Goal: Task Accomplishment & Management: Use online tool/utility

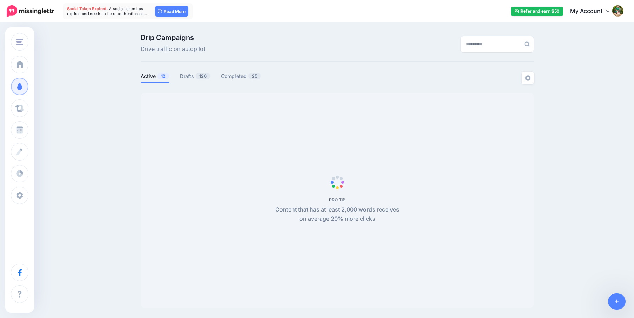
scroll to position [3, 0]
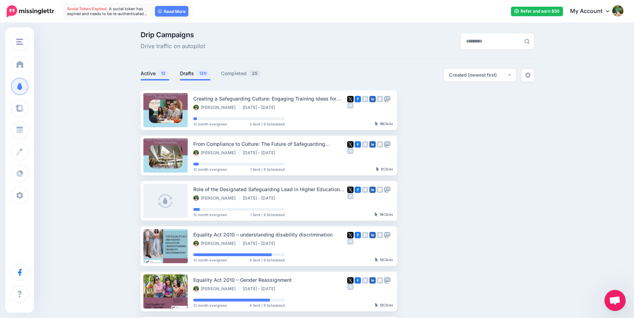
click at [190, 73] on link "Drafts 120" at bounding box center [195, 73] width 31 height 8
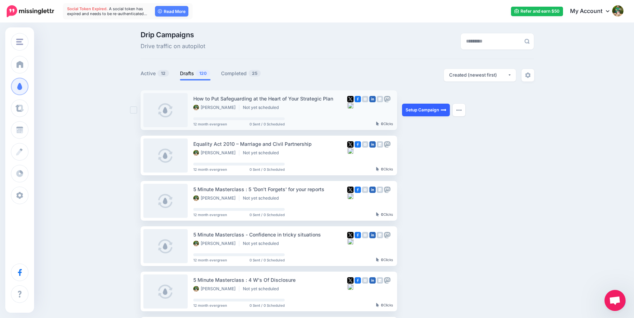
click at [415, 111] on link "Setup Campaign" at bounding box center [426, 110] width 48 height 13
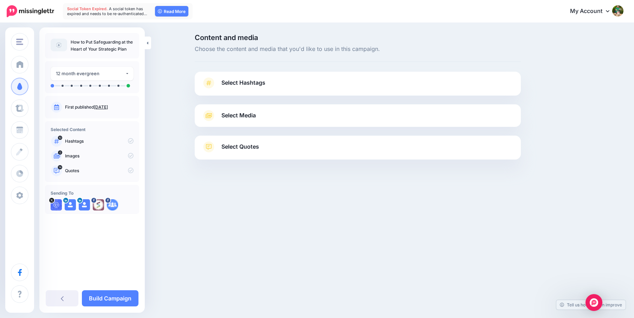
click at [234, 81] on span "Select Hashtags" at bounding box center [244, 82] width 44 height 9
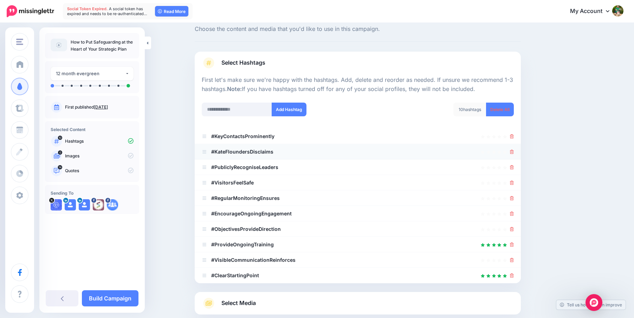
scroll to position [23, 0]
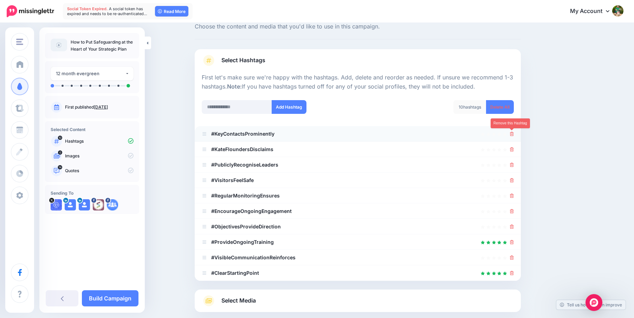
click at [512, 136] on icon at bounding box center [512, 134] width 4 height 4
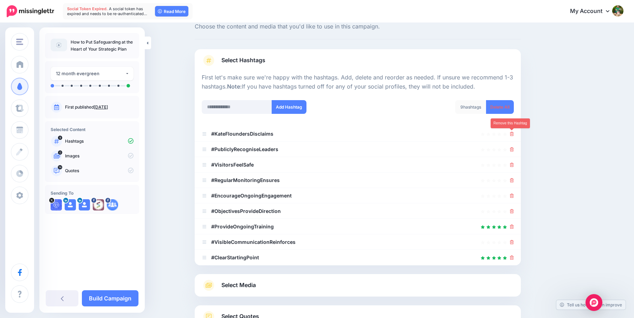
click at [512, 136] on icon at bounding box center [512, 134] width 4 height 4
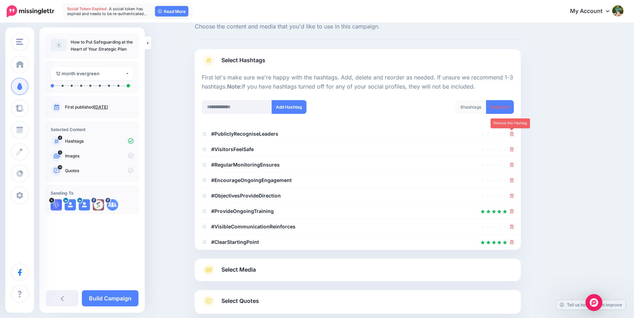
click at [512, 136] on icon at bounding box center [512, 134] width 4 height 4
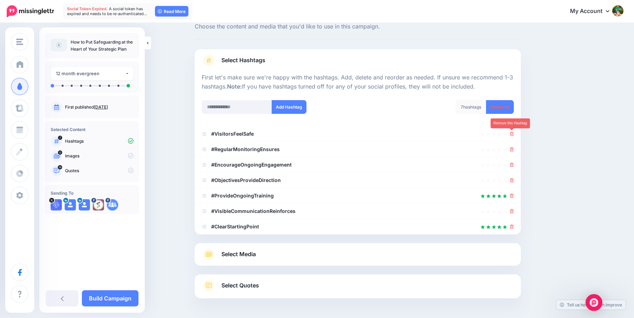
click at [512, 136] on icon at bounding box center [512, 134] width 4 height 4
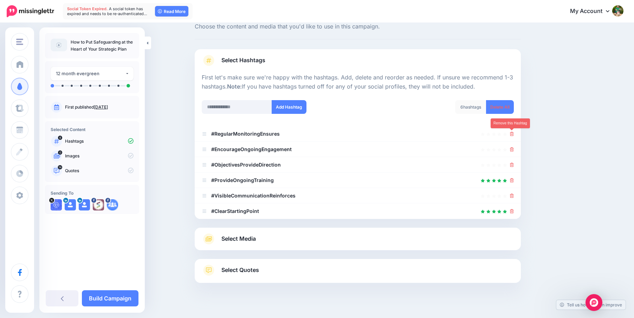
click at [512, 136] on icon at bounding box center [512, 134] width 4 height 4
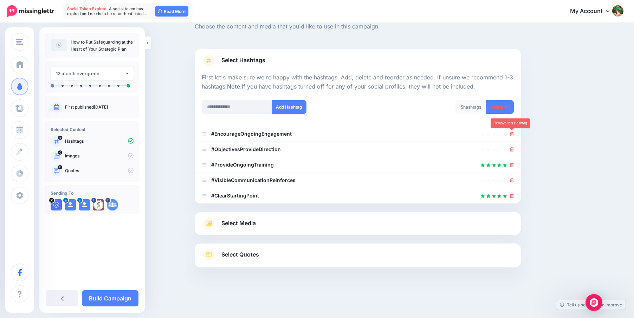
click at [512, 136] on icon at bounding box center [512, 134] width 4 height 4
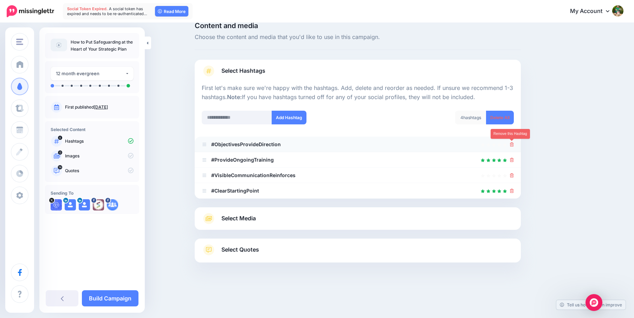
click at [512, 144] on icon at bounding box center [512, 144] width 4 height 4
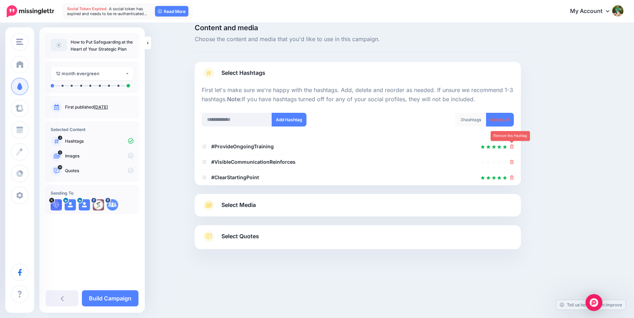
click at [511, 145] on icon at bounding box center [512, 147] width 4 height 4
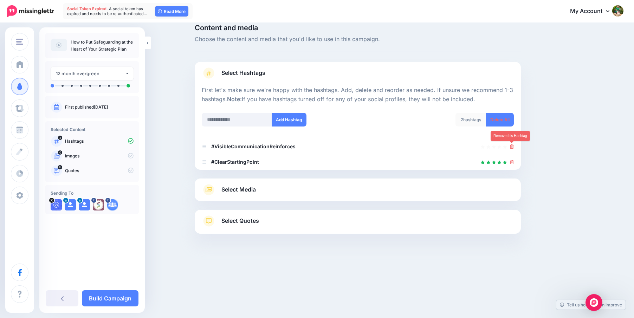
click at [511, 145] on icon at bounding box center [512, 147] width 4 height 4
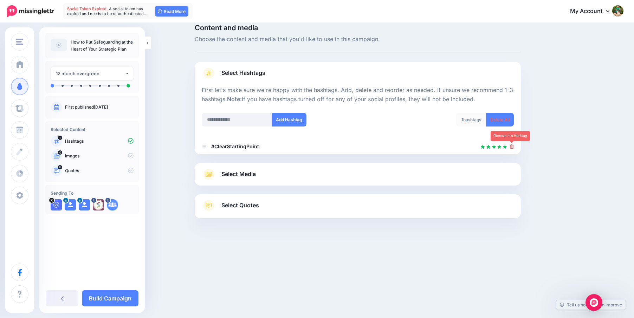
click at [511, 145] on icon at bounding box center [512, 147] width 4 height 4
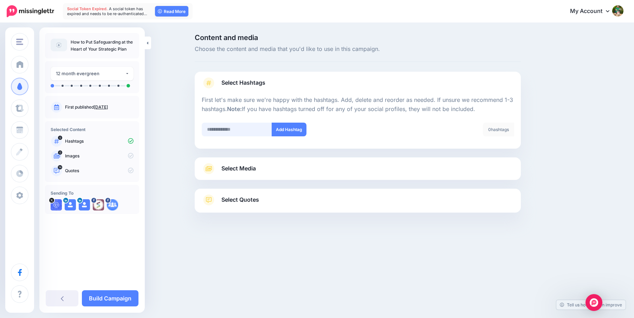
click at [251, 132] on input "text" at bounding box center [237, 130] width 70 height 14
type input "**********"
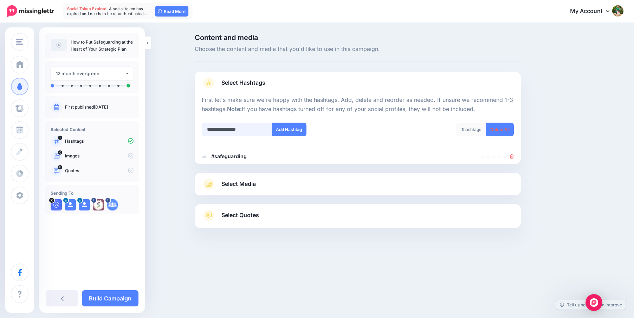
type input "**********"
type input "*"
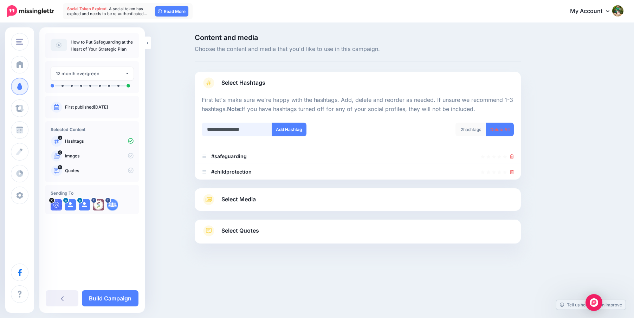
type input "**********"
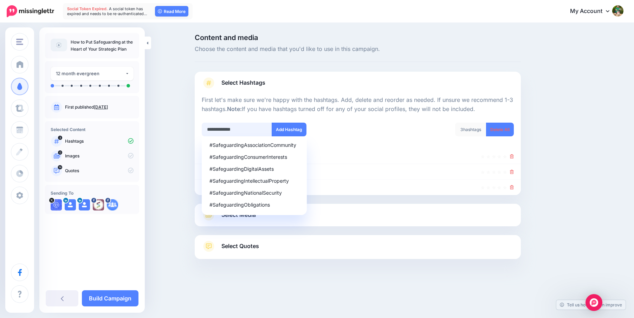
type input "**********"
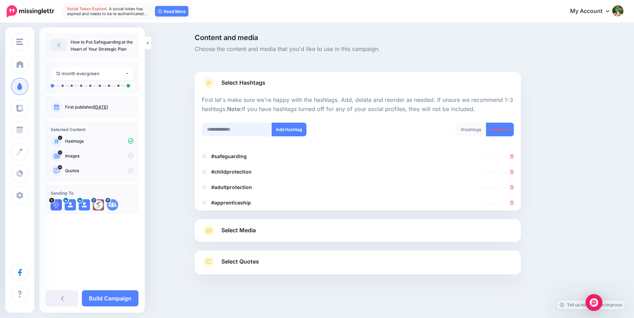
scroll to position [2, 0]
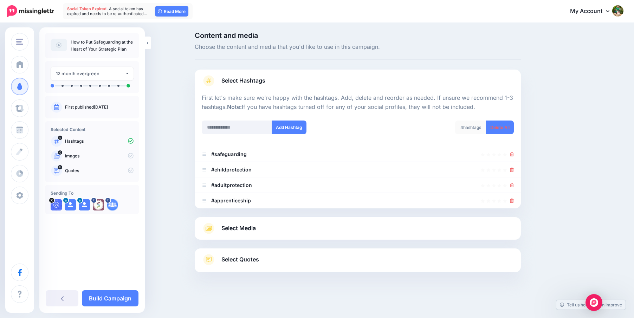
click at [224, 224] on span "Select Media" at bounding box center [239, 228] width 34 height 9
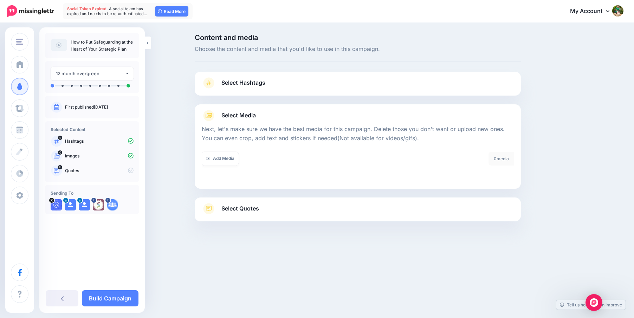
scroll to position [0, 0]
click at [250, 209] on span "Select Quotes" at bounding box center [241, 208] width 38 height 9
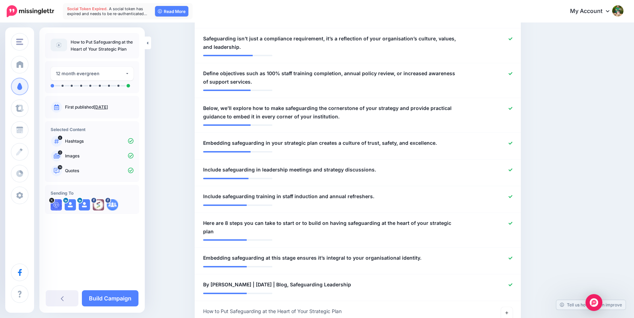
scroll to position [378, 0]
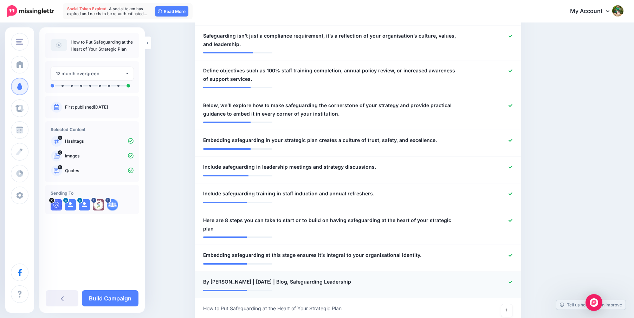
click at [513, 278] on div at bounding box center [491, 282] width 53 height 9
click at [511, 281] on icon at bounding box center [511, 282] width 4 height 3
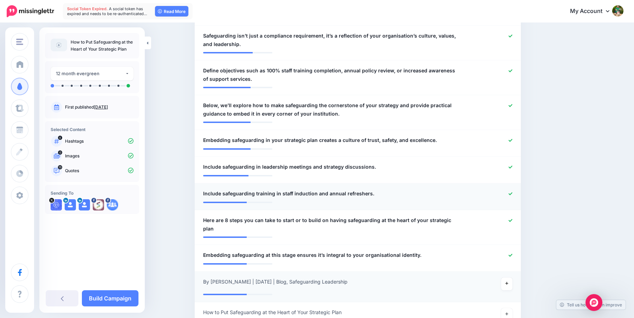
click at [511, 192] on icon at bounding box center [511, 194] width 4 height 4
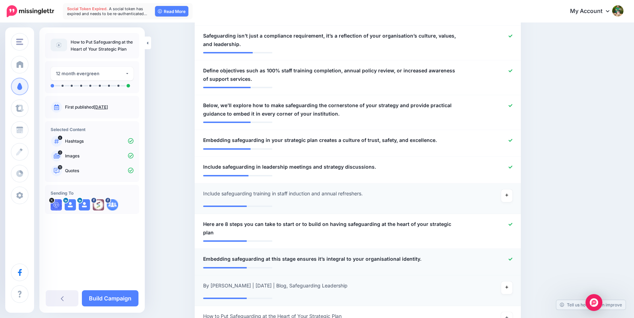
click at [511, 257] on icon at bounding box center [511, 259] width 4 height 4
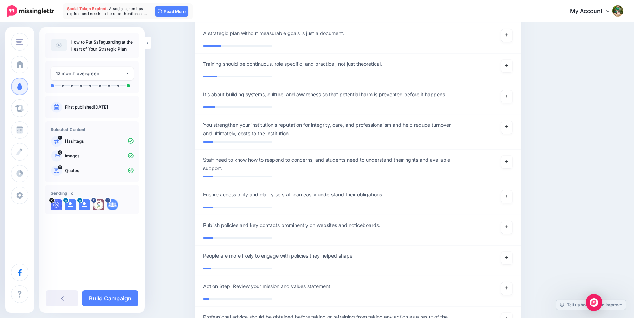
scroll to position [1635, 0]
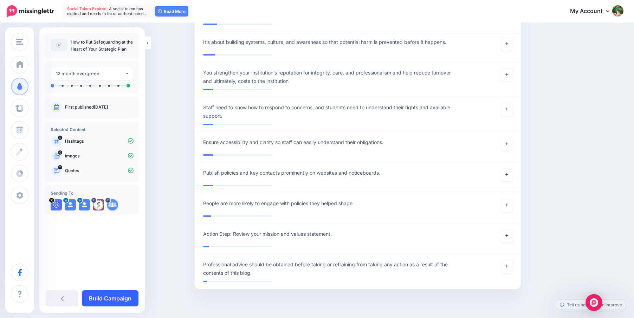
click at [112, 298] on link "Build Campaign" at bounding box center [110, 298] width 57 height 16
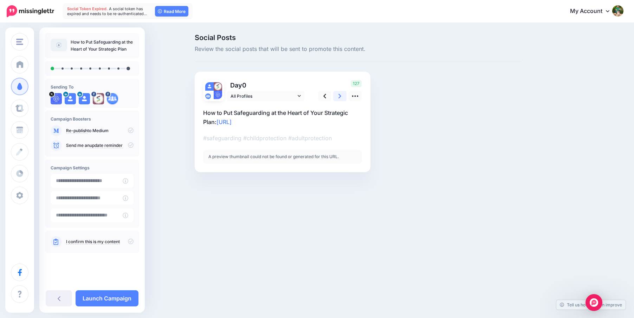
click at [339, 97] on icon at bounding box center [340, 95] width 3 height 7
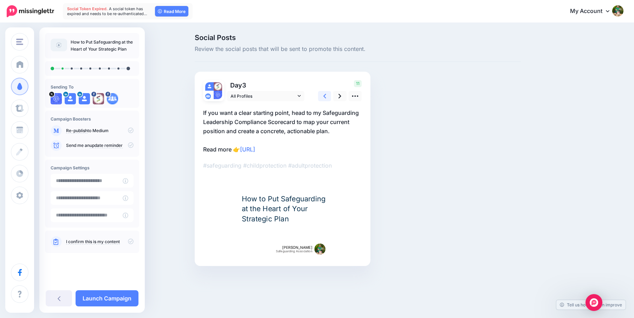
click at [327, 97] on link at bounding box center [324, 96] width 13 height 10
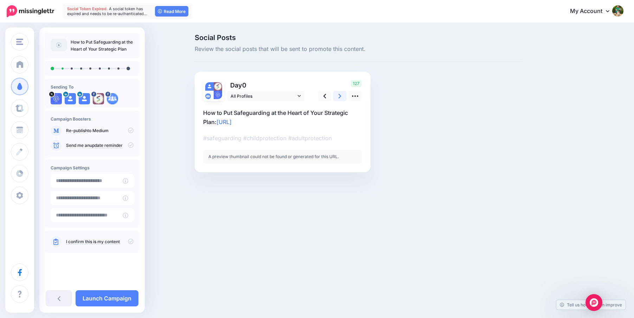
click at [339, 93] on icon at bounding box center [340, 95] width 3 height 7
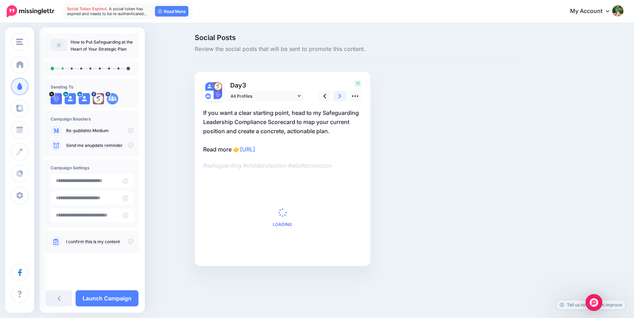
click at [339, 93] on icon at bounding box center [340, 95] width 3 height 7
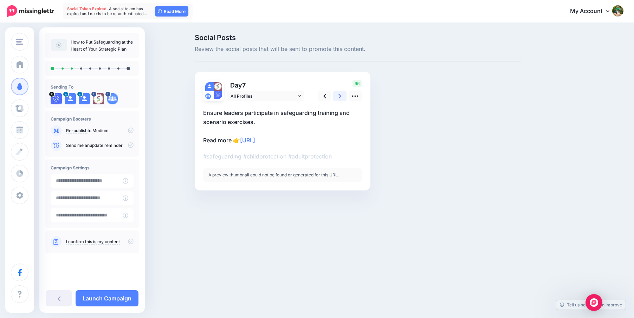
click at [339, 93] on icon at bounding box center [340, 95] width 3 height 7
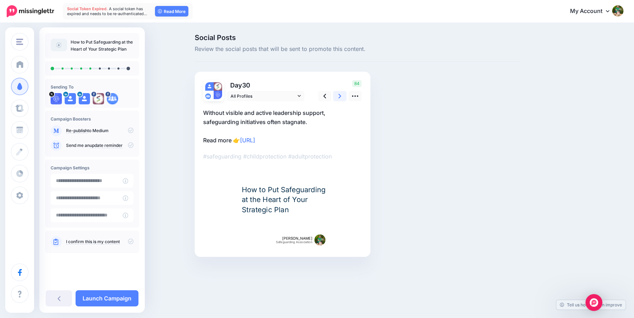
click at [339, 93] on icon at bounding box center [340, 95] width 3 height 7
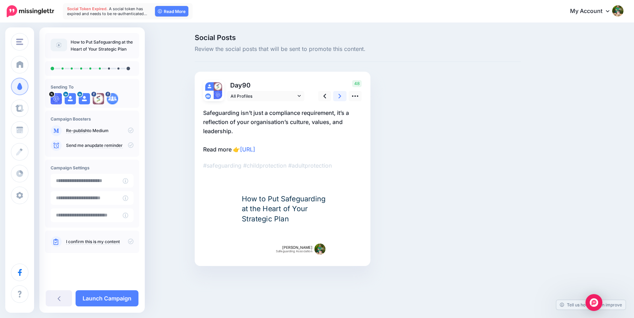
click at [339, 93] on icon at bounding box center [340, 95] width 3 height 7
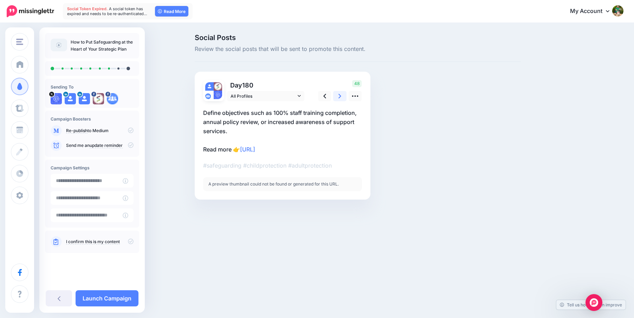
click at [339, 93] on icon at bounding box center [340, 95] width 3 height 7
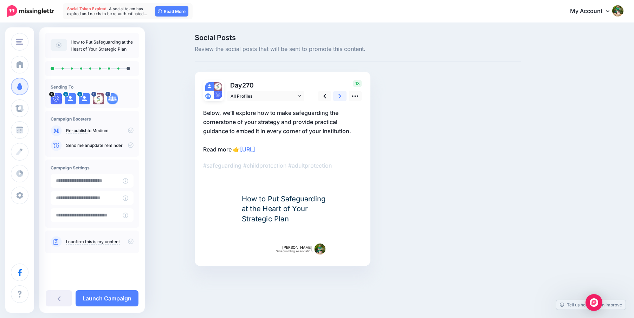
click at [339, 93] on icon at bounding box center [340, 95] width 3 height 7
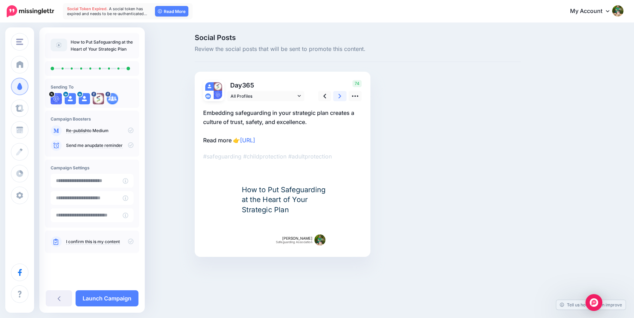
click at [339, 93] on icon at bounding box center [340, 95] width 3 height 7
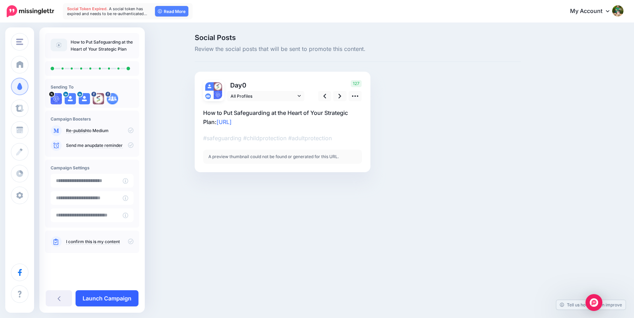
click at [106, 295] on link "Launch Campaign" at bounding box center [107, 298] width 63 height 16
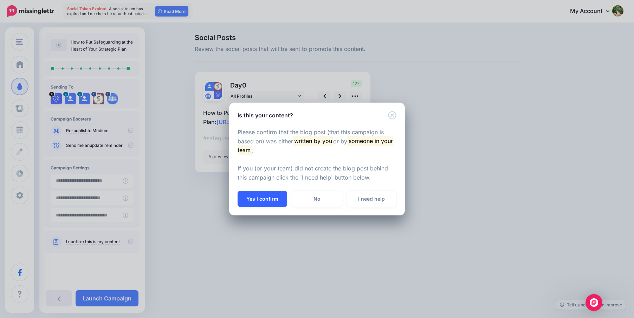
click at [251, 201] on button "Yes I confirm" at bounding box center [263, 199] width 50 height 16
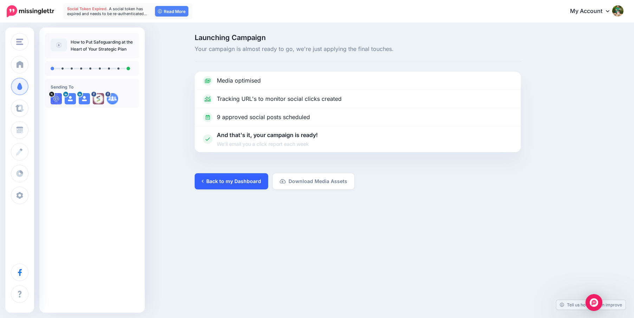
click at [234, 185] on link "Back to my Dashboard" at bounding box center [232, 181] width 74 height 16
